Goal: Information Seeking & Learning: Learn about a topic

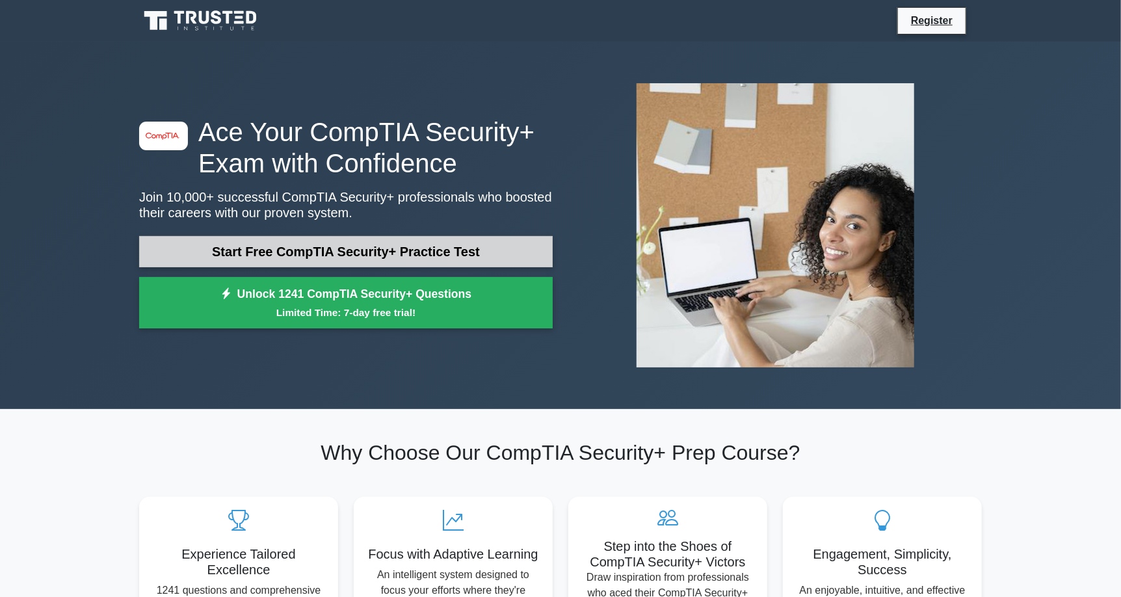
click at [324, 254] on link "Start Free CompTIA Security+ Practice Test" at bounding box center [346, 251] width 414 height 31
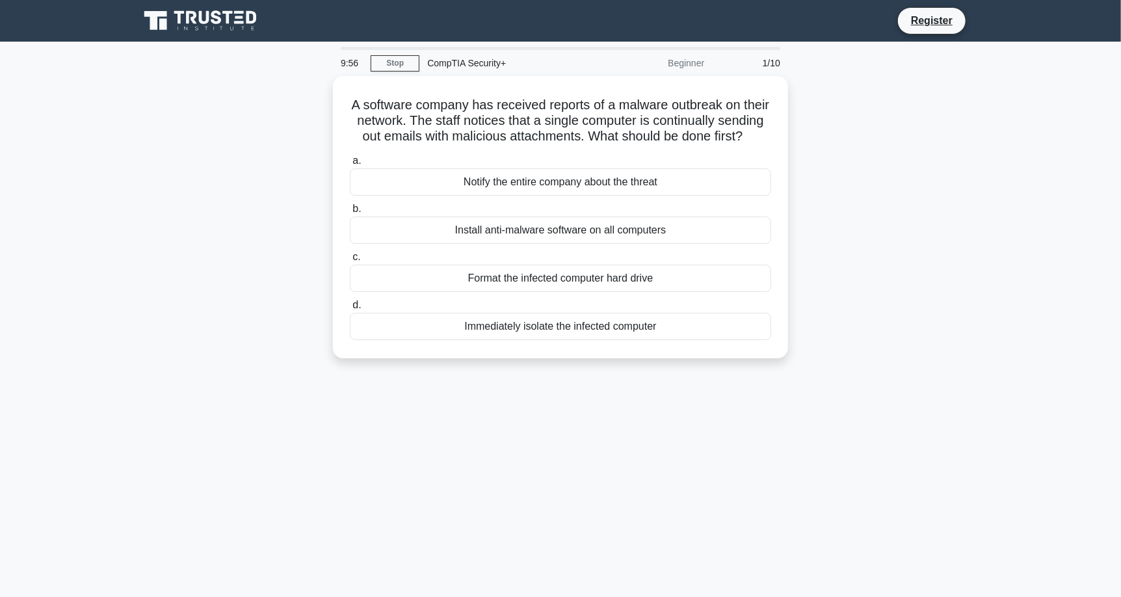
click at [725, 58] on div "1/10" at bounding box center [750, 63] width 76 height 26
drag, startPoint x: 438, startPoint y: 120, endPoint x: 524, endPoint y: 123, distance: 86.5
click at [524, 123] on h5 "A software company has received reports of a malware outbreak on their network.…" at bounding box center [561, 118] width 424 height 48
click at [425, 139] on h5 "A software company has received reports of a malware outbreak on their network.…" at bounding box center [561, 118] width 424 height 48
drag, startPoint x: 447, startPoint y: 122, endPoint x: 588, endPoint y: 155, distance: 145.1
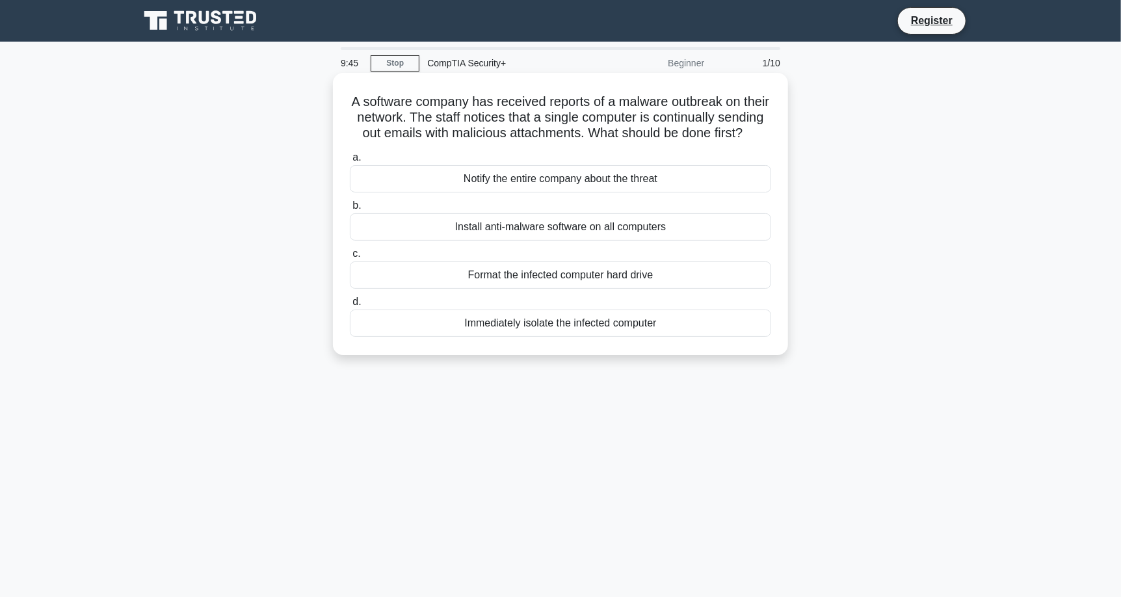
click at [588, 142] on h5 "A software company has received reports of a malware outbreak on their network.…" at bounding box center [561, 118] width 424 height 48
click at [625, 333] on div "Immediately isolate the infected computer" at bounding box center [560, 323] width 421 height 27
click at [350, 306] on input "d. Immediately isolate the infected computer" at bounding box center [350, 302] width 0 height 8
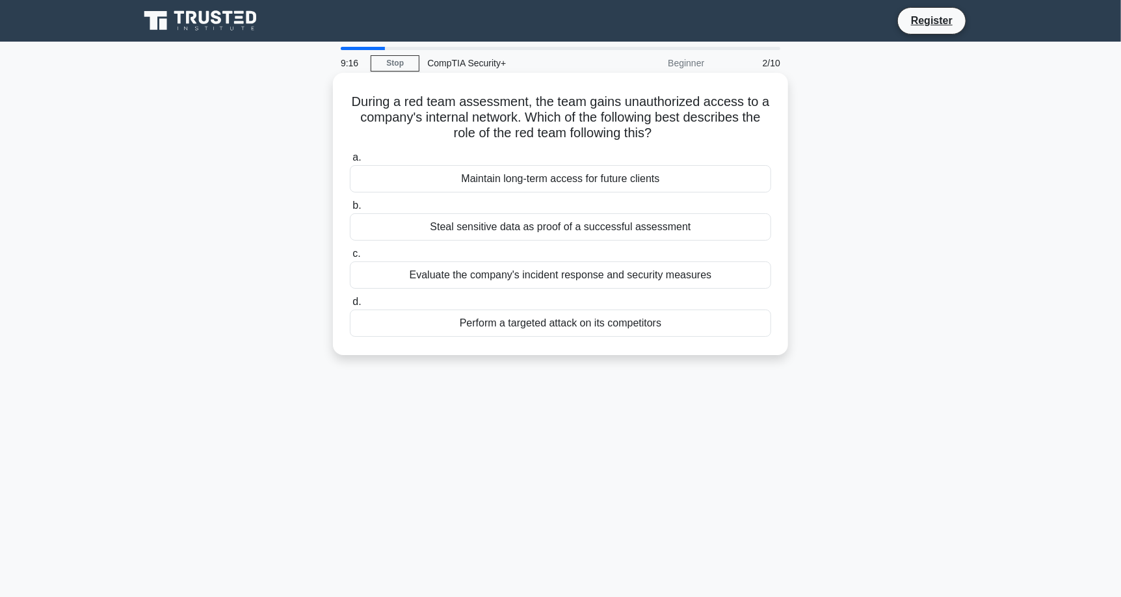
click at [605, 277] on div "Evaluate the company's incident response and security measures" at bounding box center [560, 274] width 421 height 27
click at [350, 258] on input "c. Evaluate the company's incident response and security measures" at bounding box center [350, 254] width 0 height 8
click at [481, 272] on div "Determine the type and sensitivity of the exfiltrated data" at bounding box center [560, 274] width 421 height 27
click at [350, 258] on input "c. Determine the type and sensitivity of the exfiltrated data" at bounding box center [350, 254] width 0 height 8
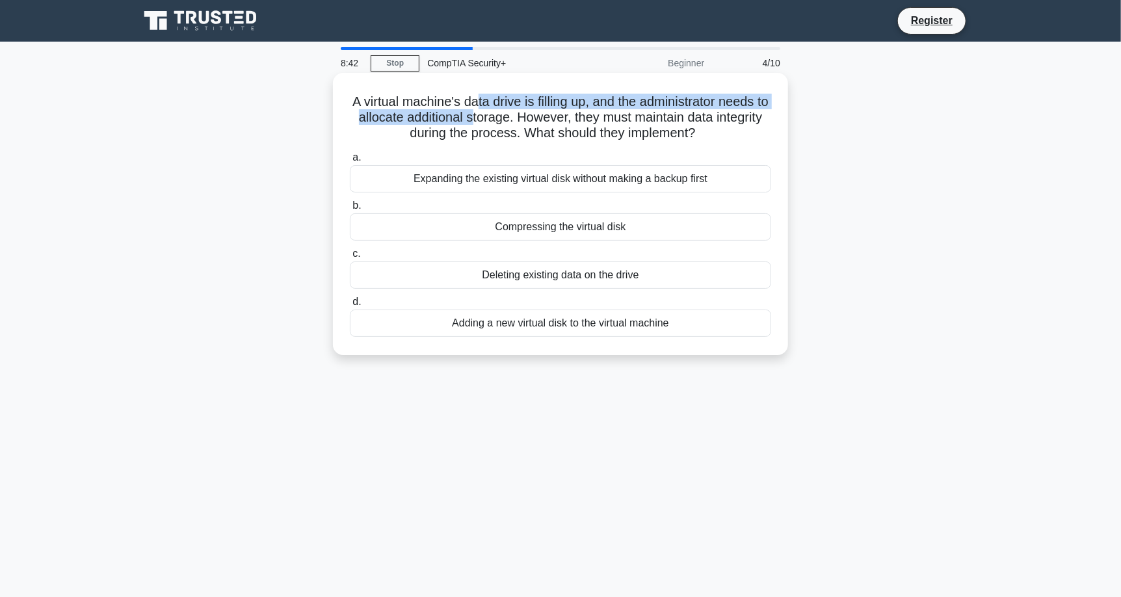
drag, startPoint x: 503, startPoint y: 114, endPoint x: 463, endPoint y: 104, distance: 41.6
click at [474, 104] on h5 "A virtual machine's data drive is filling up, and the administrator needs to al…" at bounding box center [561, 118] width 424 height 48
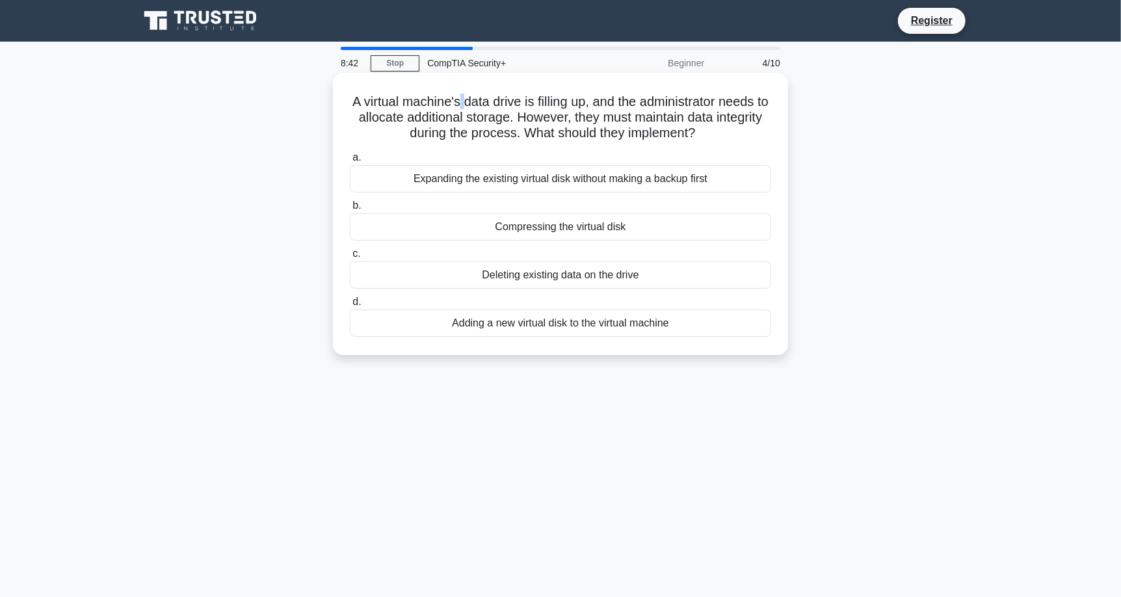
click at [462, 104] on h5 "A virtual machine's data drive is filling up, and the administrator needs to al…" at bounding box center [561, 118] width 424 height 48
click at [451, 116] on h5 "A virtual machine's data drive is filling up, and the administrator needs to al…" at bounding box center [561, 118] width 424 height 48
drag, startPoint x: 436, startPoint y: 129, endPoint x: 703, endPoint y: 133, distance: 267.3
click at [703, 133] on h5 "A virtual machine's data drive is filling up, and the administrator needs to al…" at bounding box center [561, 118] width 424 height 48
click at [607, 329] on div "Adding a new virtual disk to the virtual machine" at bounding box center [560, 323] width 421 height 27
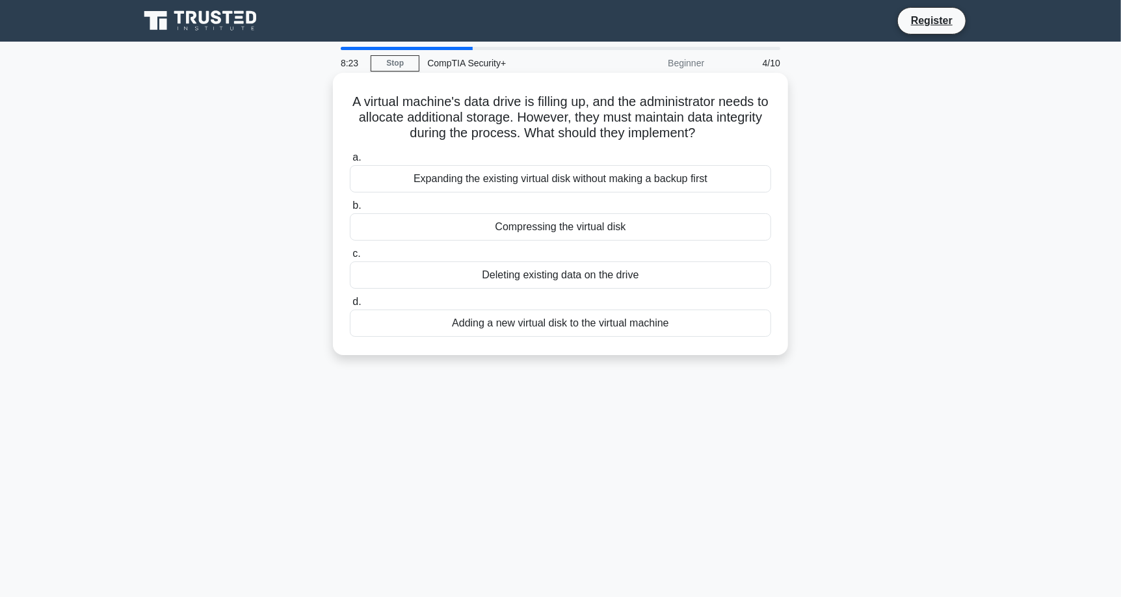
click at [350, 306] on input "d. Adding a new virtual disk to the virtual machine" at bounding box center [350, 302] width 0 height 8
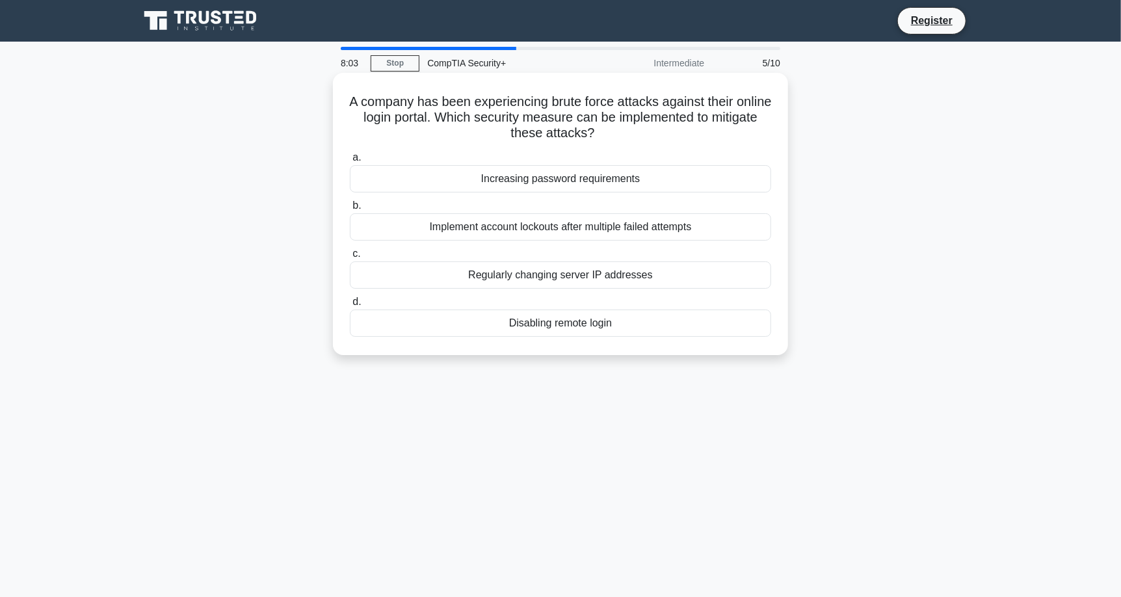
click at [693, 228] on div "Implement account lockouts after multiple failed attempts" at bounding box center [560, 226] width 421 height 27
click at [350, 210] on input "b. Implement account lockouts after multiple failed attempts" at bounding box center [350, 206] width 0 height 8
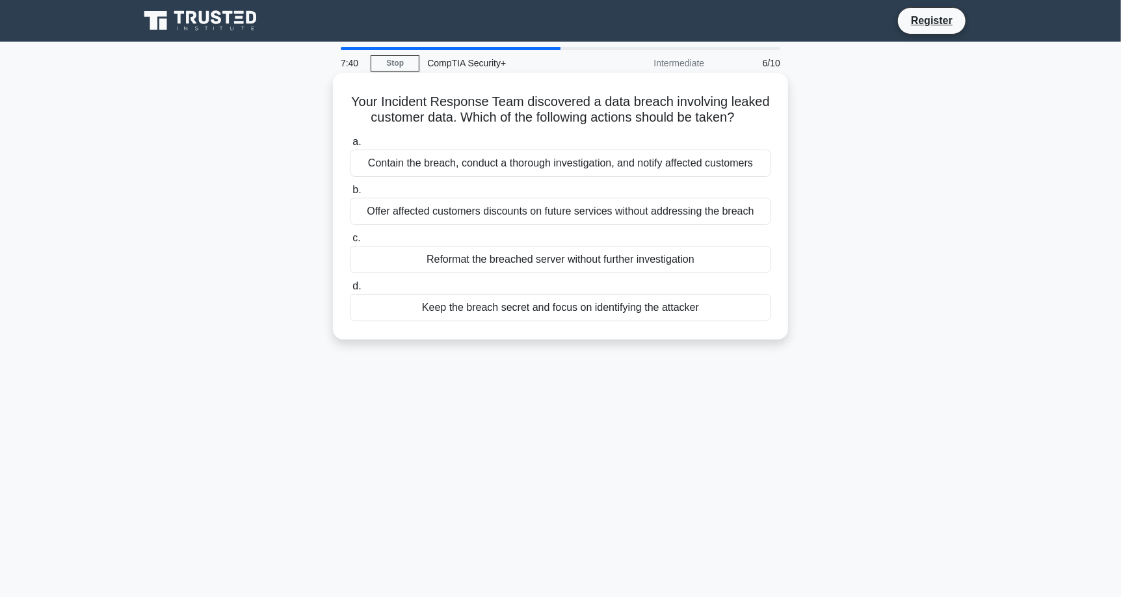
click at [687, 169] on div "Contain the breach, conduct a thorough investigation, and notify affected custo…" at bounding box center [560, 163] width 421 height 27
click at [350, 146] on input "a. Contain the breach, conduct a thorough investigation, and notify affected cu…" at bounding box center [350, 142] width 0 height 8
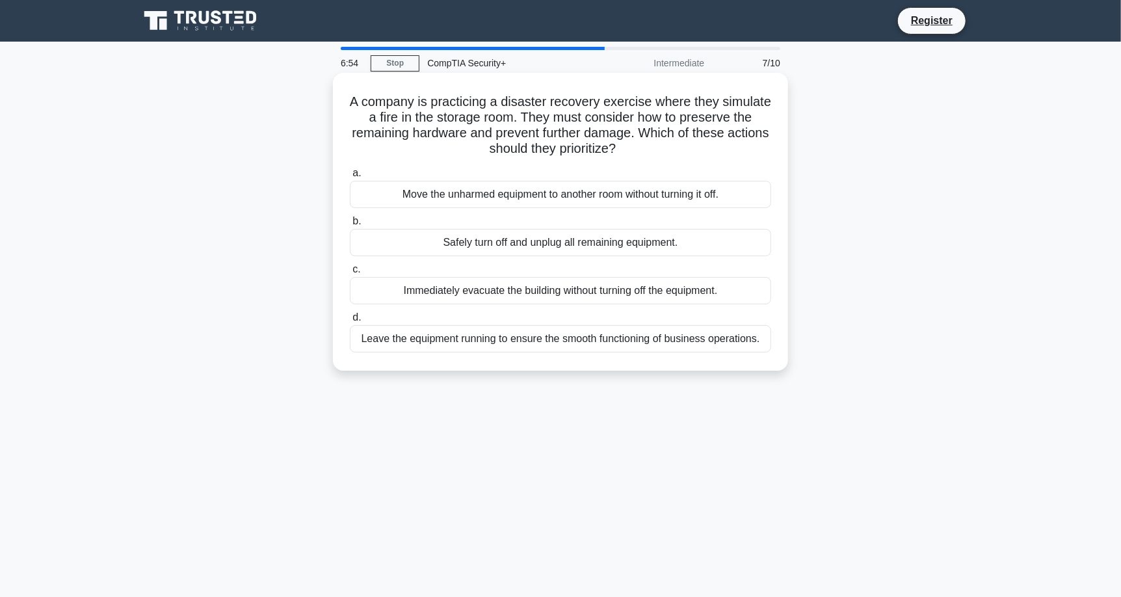
click at [574, 241] on div "Safely turn off and unplug all remaining equipment." at bounding box center [560, 242] width 421 height 27
click at [350, 226] on input "b. Safely turn off and unplug all remaining equipment." at bounding box center [350, 221] width 0 height 8
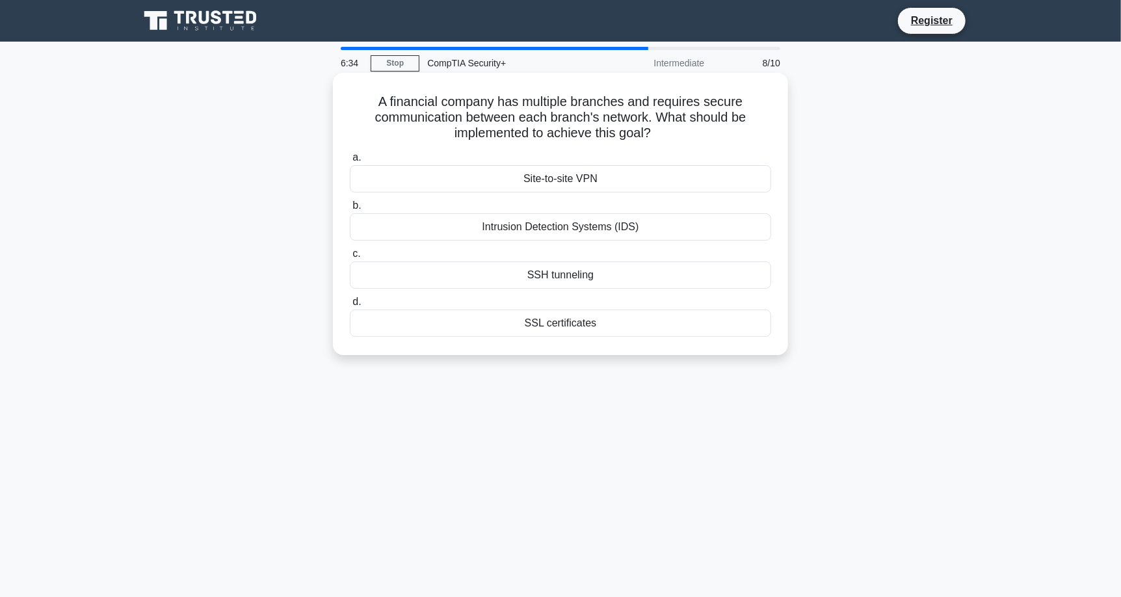
click at [621, 178] on div "Site-to-site VPN" at bounding box center [560, 178] width 421 height 27
click at [350, 162] on input "a. Site-to-site VPN" at bounding box center [350, 157] width 0 height 8
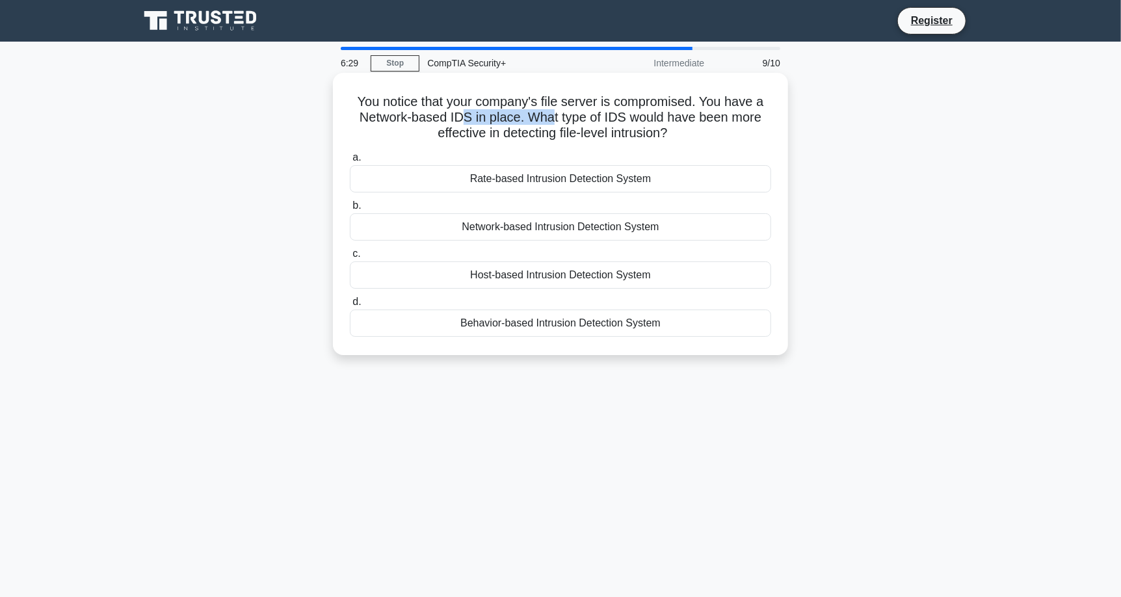
drag, startPoint x: 460, startPoint y: 116, endPoint x: 551, endPoint y: 121, distance: 90.6
click at [551, 121] on h5 "You notice that your company's file server is compromised. You have a Network-b…" at bounding box center [561, 118] width 424 height 48
click at [652, 135] on h5 "You notice that your company's file server is compromised. You have a Network-b…" at bounding box center [561, 118] width 424 height 48
click at [585, 326] on div "Behavior-based Intrusion Detection System" at bounding box center [560, 323] width 421 height 27
click at [350, 306] on input "d. Behavior-based Intrusion Detection System" at bounding box center [350, 302] width 0 height 8
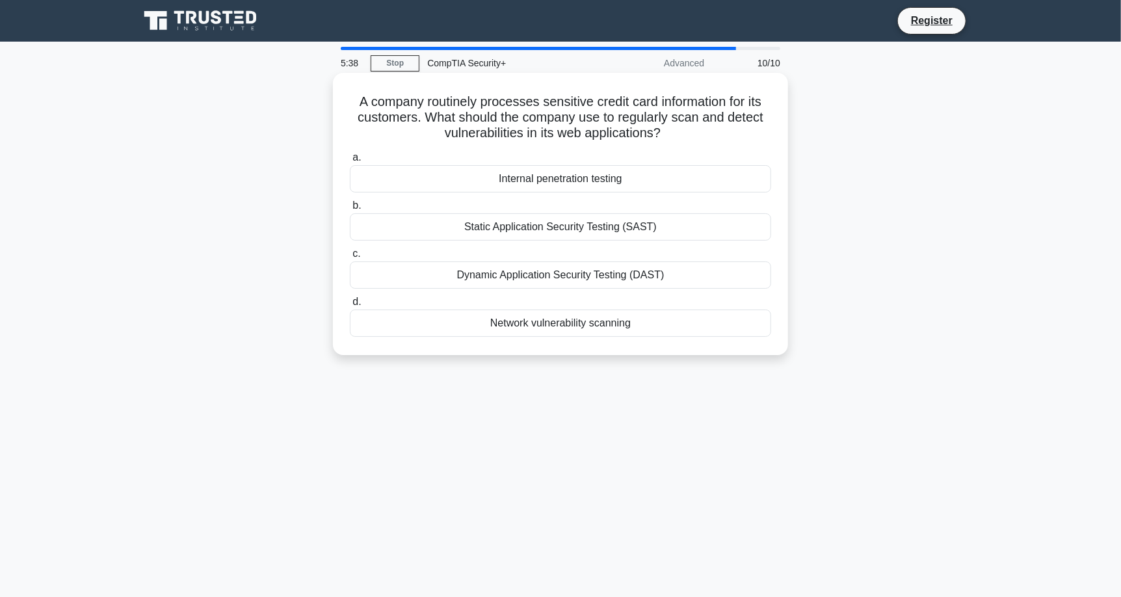
click at [666, 183] on div "Internal penetration testing" at bounding box center [560, 178] width 421 height 27
click at [350, 162] on input "a. Internal penetration testing" at bounding box center [350, 157] width 0 height 8
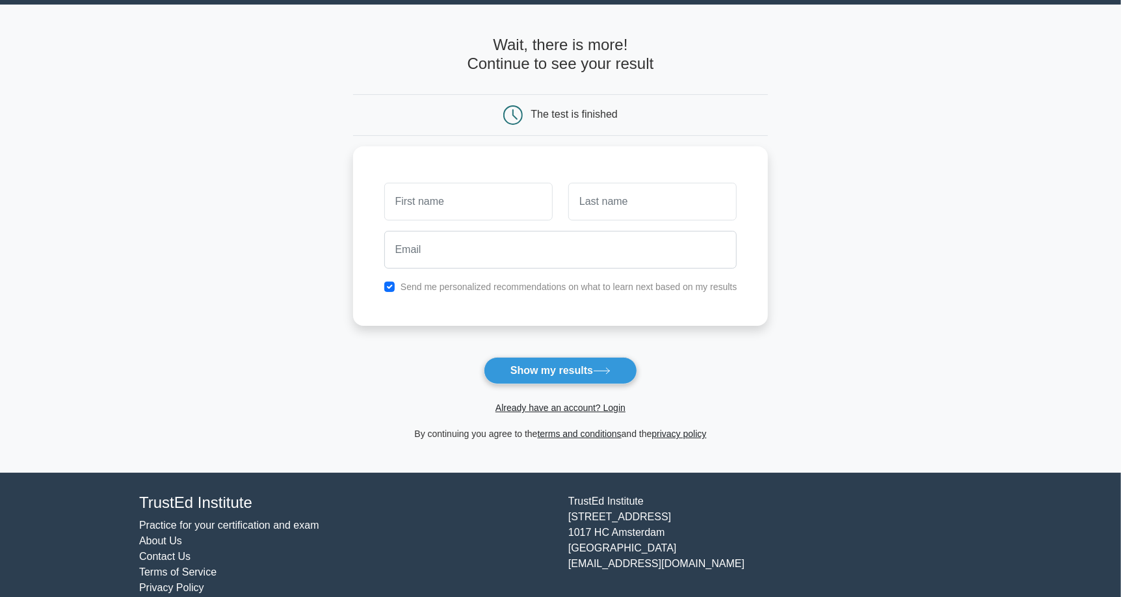
scroll to position [56, 0]
